Goal: Task Accomplishment & Management: Use online tool/utility

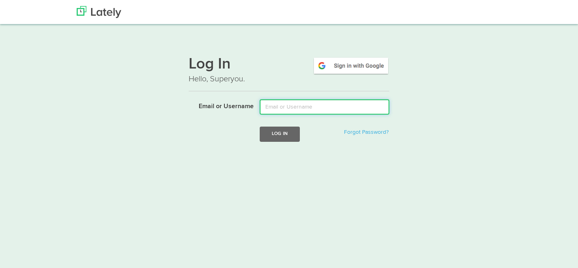
click at [278, 108] on input "Email or Username" at bounding box center [325, 107] width 130 height 15
type input "brad@bafman.com"
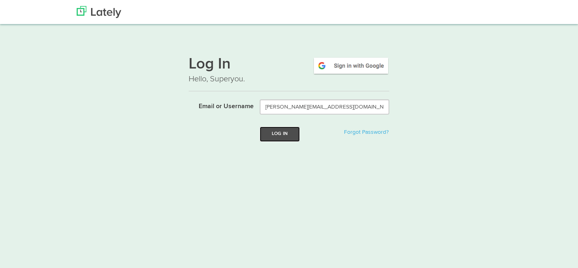
click at [285, 136] on button "Log In" at bounding box center [280, 134] width 40 height 15
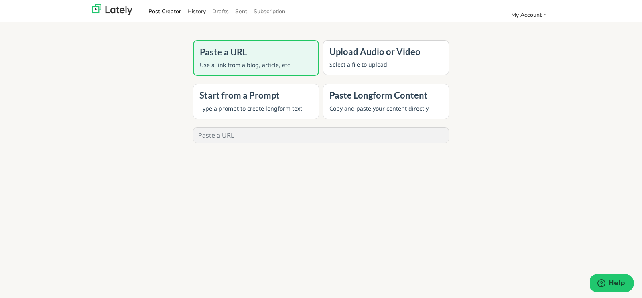
click at [199, 13] on link "History" at bounding box center [196, 11] width 25 height 13
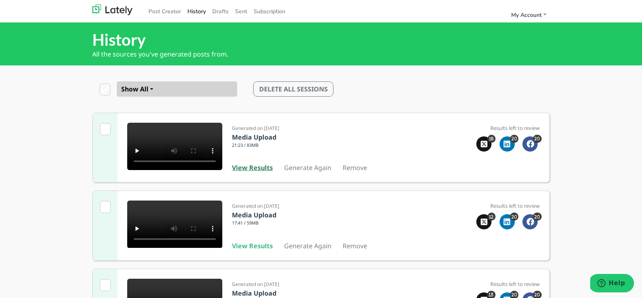
click at [258, 171] on b "View Results" at bounding box center [252, 167] width 41 height 9
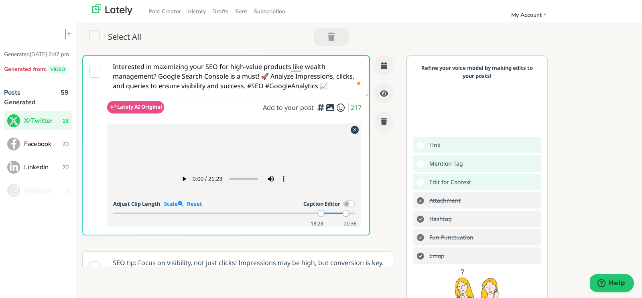
click at [323, 216] on div at bounding box center [321, 214] width 6 height 6
drag, startPoint x: 324, startPoint y: 248, endPoint x: 330, endPoint y: 248, distance: 6.0
click at [330, 216] on div at bounding box center [330, 214] width 6 height 6
click at [329, 216] on div at bounding box center [330, 214] width 6 height 6
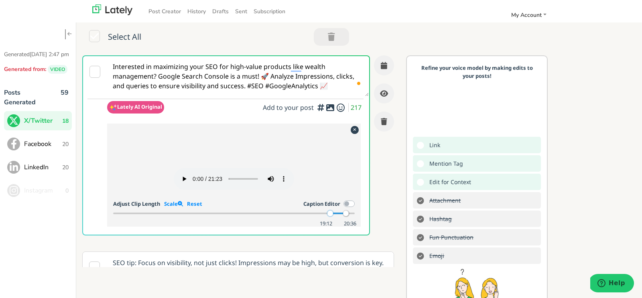
click at [329, 216] on div at bounding box center [330, 214] width 6 height 6
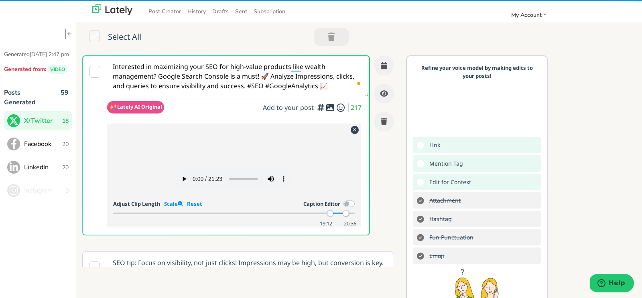
click at [330, 216] on div at bounding box center [330, 214] width 6 height 6
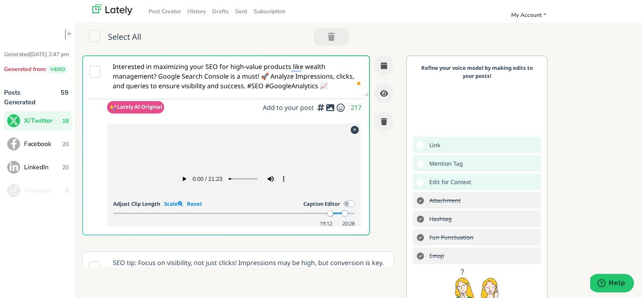
click at [344, 216] on div at bounding box center [345, 214] width 6 height 6
drag, startPoint x: 317, startPoint y: 84, endPoint x: 132, endPoint y: 42, distance: 189.3
click at [132, 42] on div "Select All Interested in maximizing your SEO for high-value products like wealt…" at bounding box center [359, 186] width 566 height 329
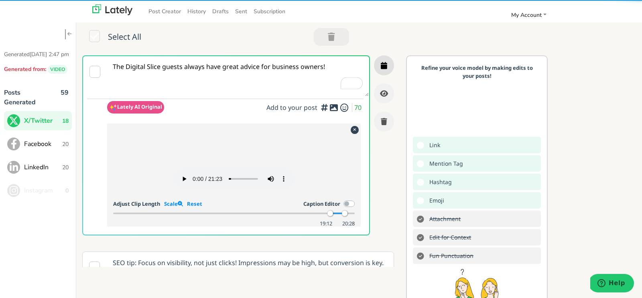
type textarea "The Digital Slice guests always have great advice for business owners!"
click at [386, 64] on icon "button" at bounding box center [384, 65] width 6 height 7
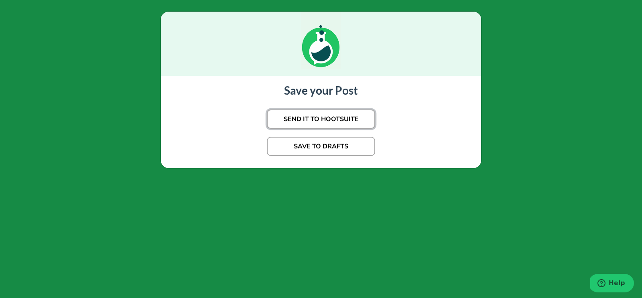
click at [330, 118] on button "SEND IT TO HOOTSUITE" at bounding box center [321, 119] width 108 height 19
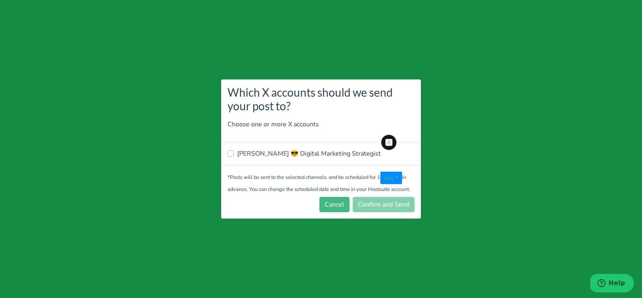
click at [325, 152] on label "[PERSON_NAME] 😎 Digital Marketing Strategist" at bounding box center [309, 154] width 144 height 10
click at [234, 152] on input "[PERSON_NAME] 😎 Digital Marketing Strategist" at bounding box center [231, 153] width 6 height 8
checkbox input "true"
click at [370, 205] on button "Confirm and Send" at bounding box center [384, 204] width 62 height 15
